Goal: Task Accomplishment & Management: Use online tool/utility

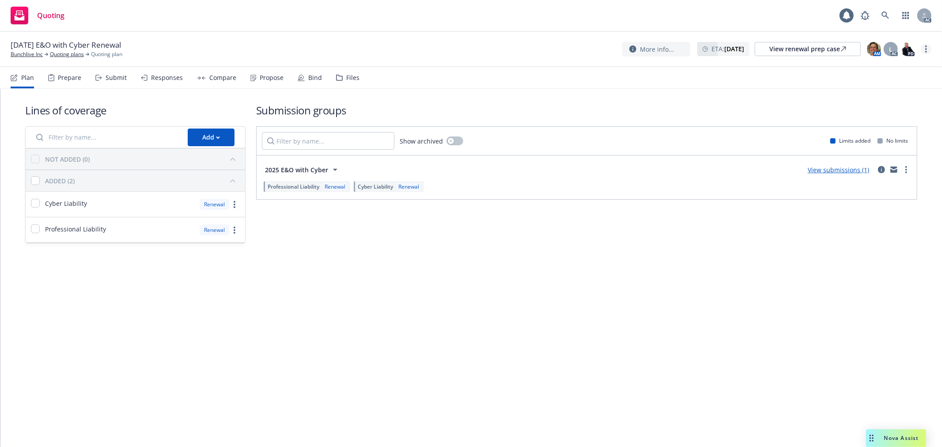
click at [930, 47] on link "more" at bounding box center [926, 49] width 11 height 11
click at [903, 68] on link "Copy logging email" at bounding box center [882, 67] width 98 height 18
